Goal: Obtain resource: Obtain resource

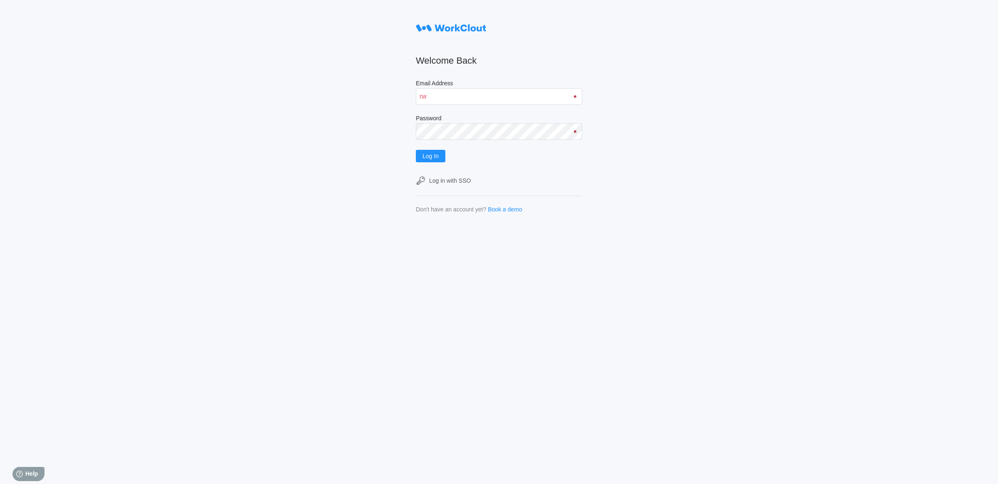
click at [430, 97] on input "rw" at bounding box center [499, 96] width 166 height 17
type input "[EMAIL_ADDRESS][DOMAIN_NAME]"
click at [443, 159] on button "Log In" at bounding box center [431, 156] width 30 height 12
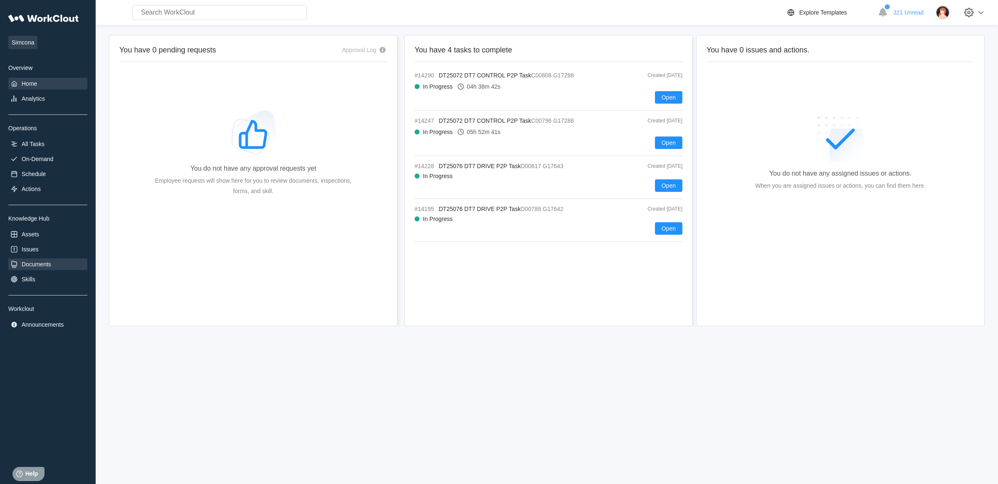
click at [44, 267] on div "Documents" at bounding box center [37, 264] width 30 height 7
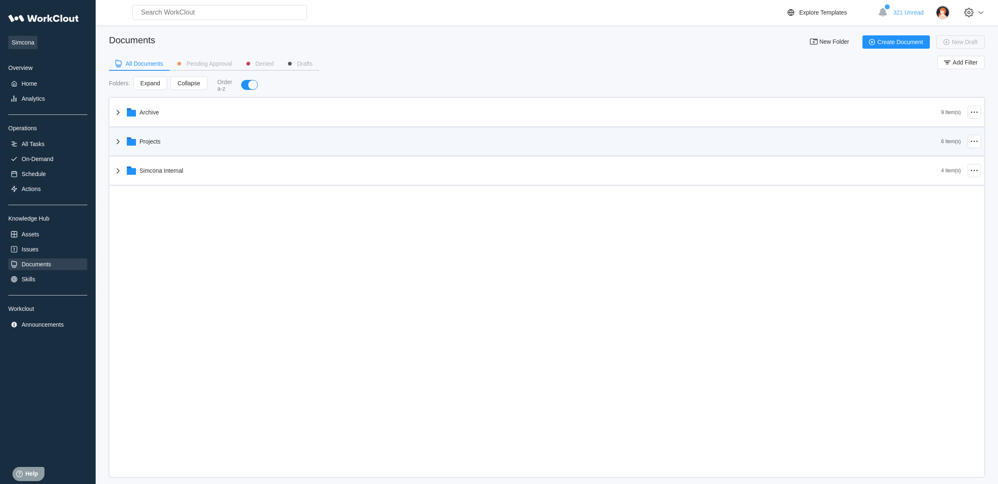
click at [160, 138] on div "Projects" at bounding box center [527, 142] width 828 height 22
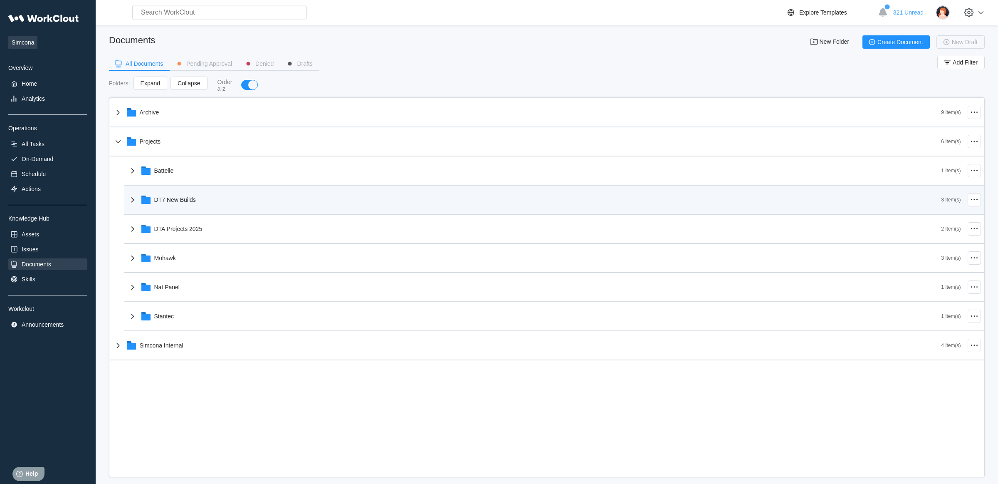
click at [183, 203] on div "DT7 New Builds" at bounding box center [175, 199] width 42 height 7
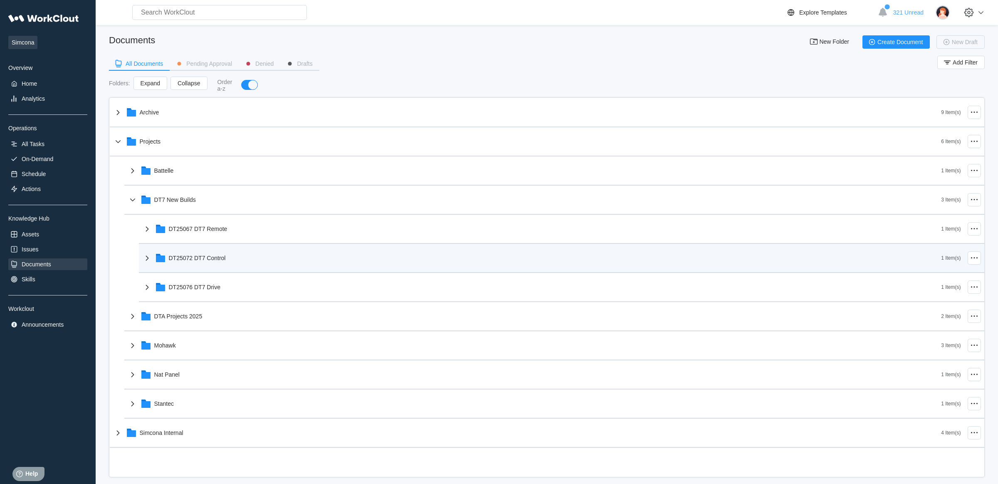
click at [219, 258] on div "DT25072 DT7 Control" at bounding box center [197, 257] width 57 height 7
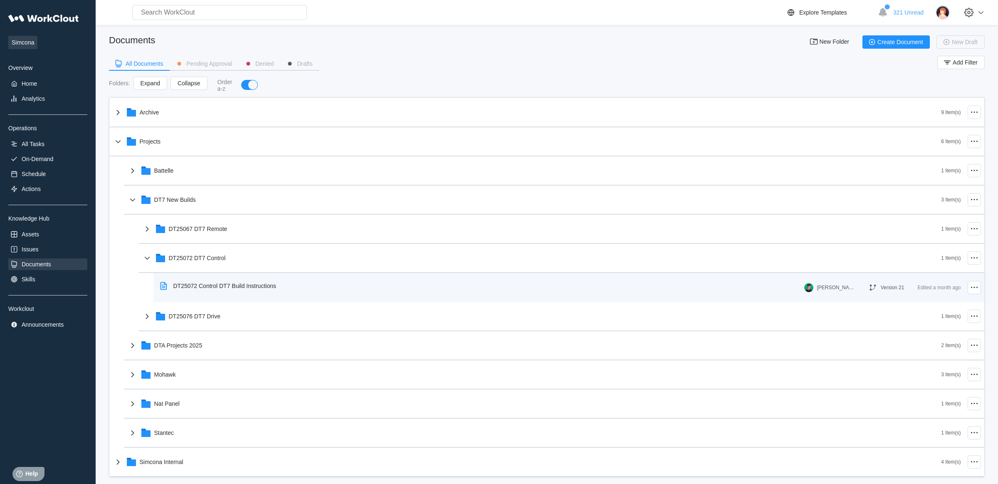
click at [231, 285] on div "DT25072 Control DT7 Build Instructions" at bounding box center [224, 285] width 103 height 7
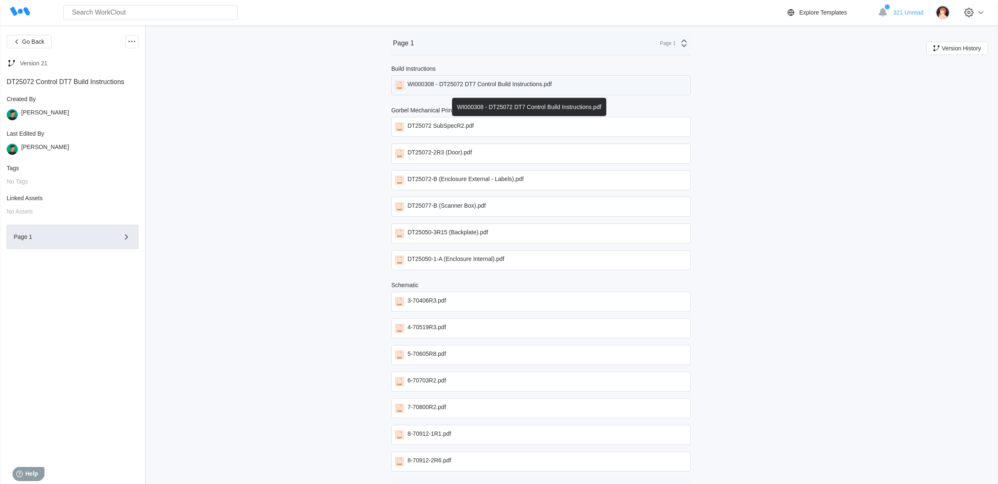
click at [543, 87] on div "WI000308 - DT25072 DT7 Control Build Instructions.pdf" at bounding box center [479, 85] width 144 height 9
click at [597, 79] on div "WI000308 - DT25072 DT7 Control Build Instructions.pdf" at bounding box center [540, 85] width 299 height 20
